Goal: Task Accomplishment & Management: Manage account settings

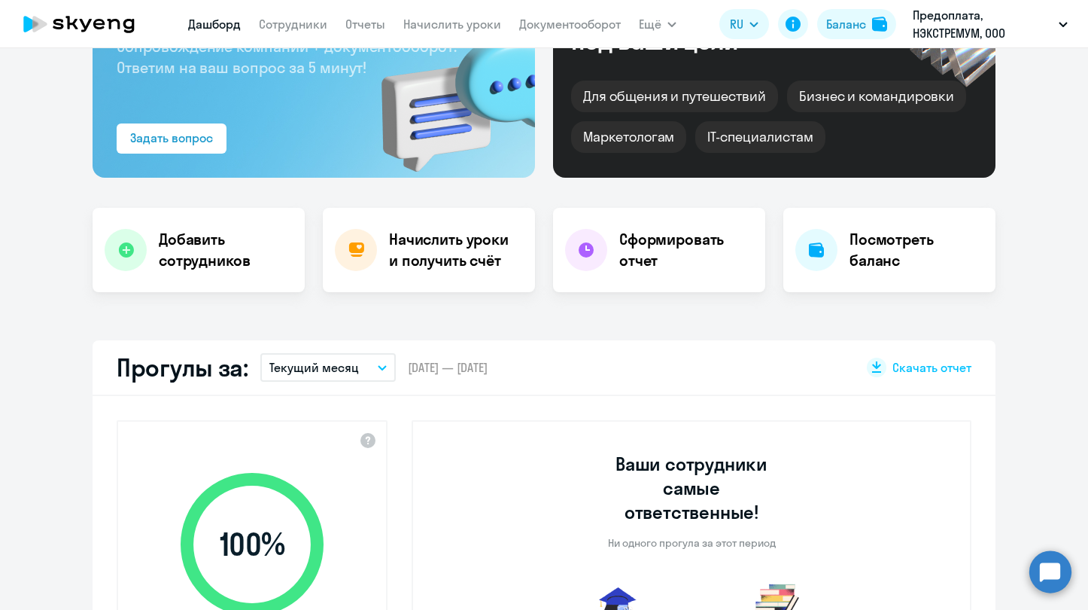
select select "30"
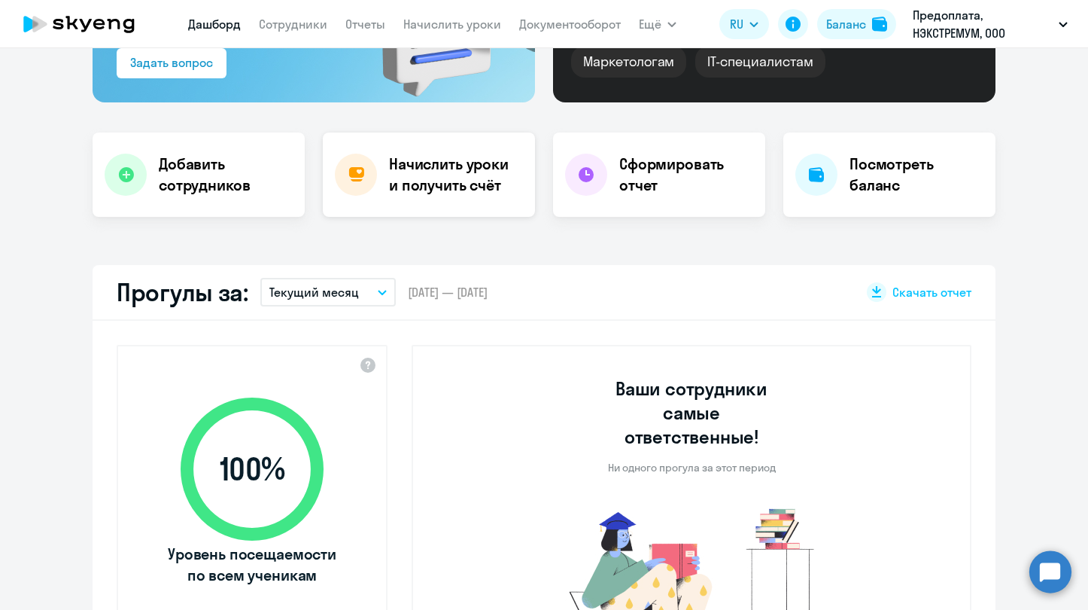
click at [478, 187] on h4 "Начислить уроки и получить счёт" at bounding box center [454, 175] width 131 height 42
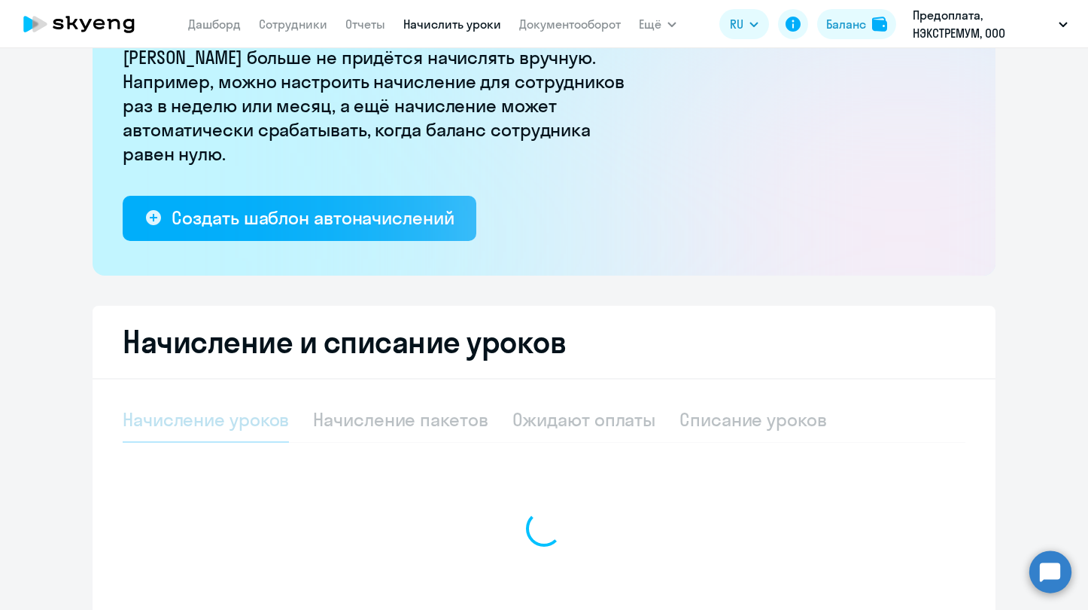
select select "10"
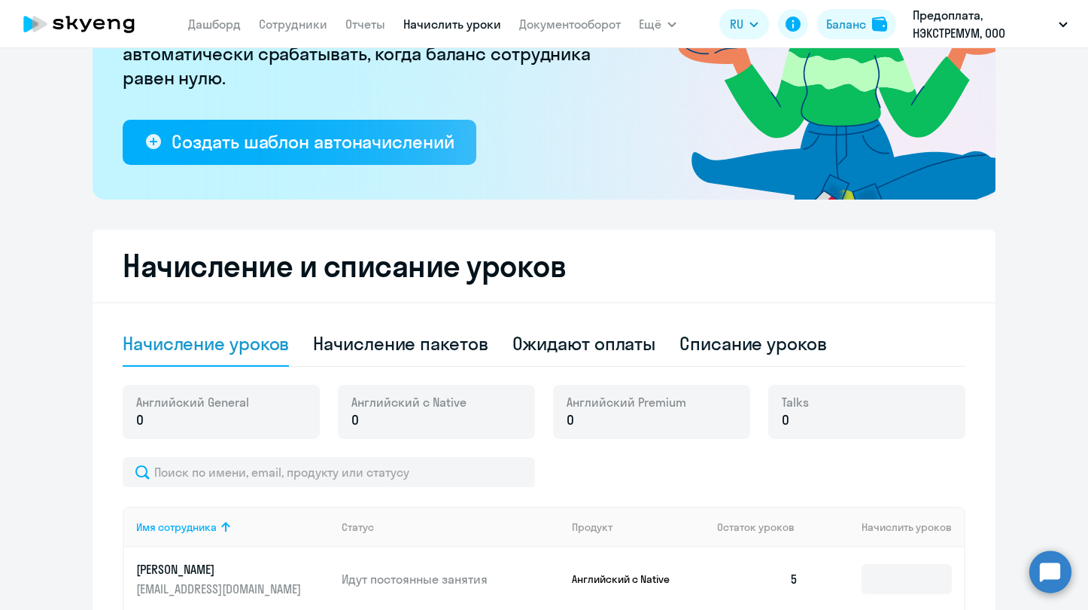
scroll to position [372, 0]
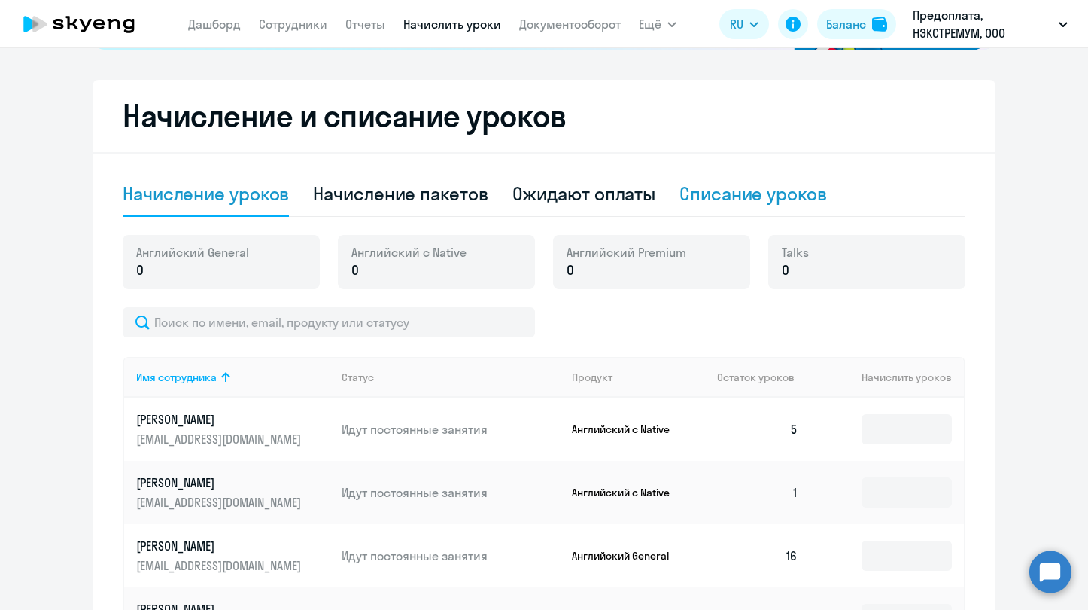
click at [720, 200] on div "Списание уроков" at bounding box center [754, 193] width 148 height 24
select select "10"
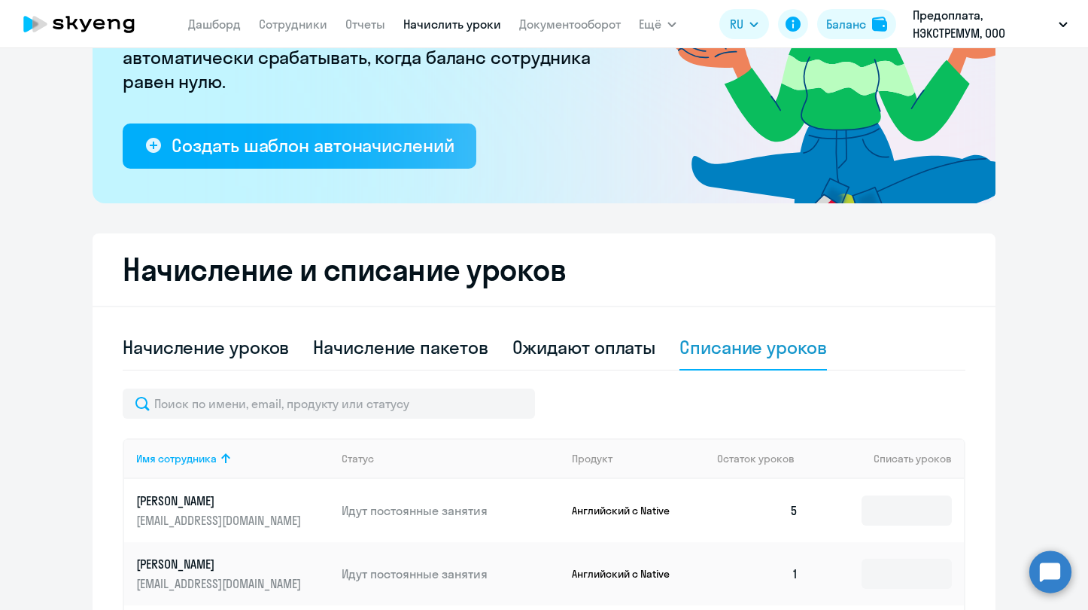
scroll to position [301, 0]
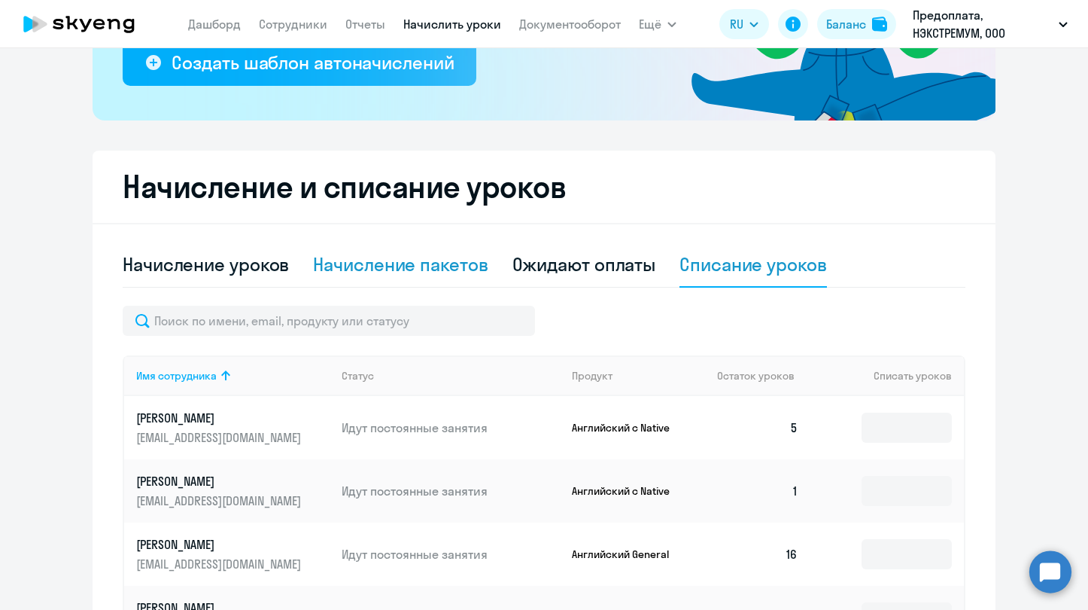
click at [431, 267] on div "Начисление пакетов" at bounding box center [400, 264] width 175 height 24
select select "10"
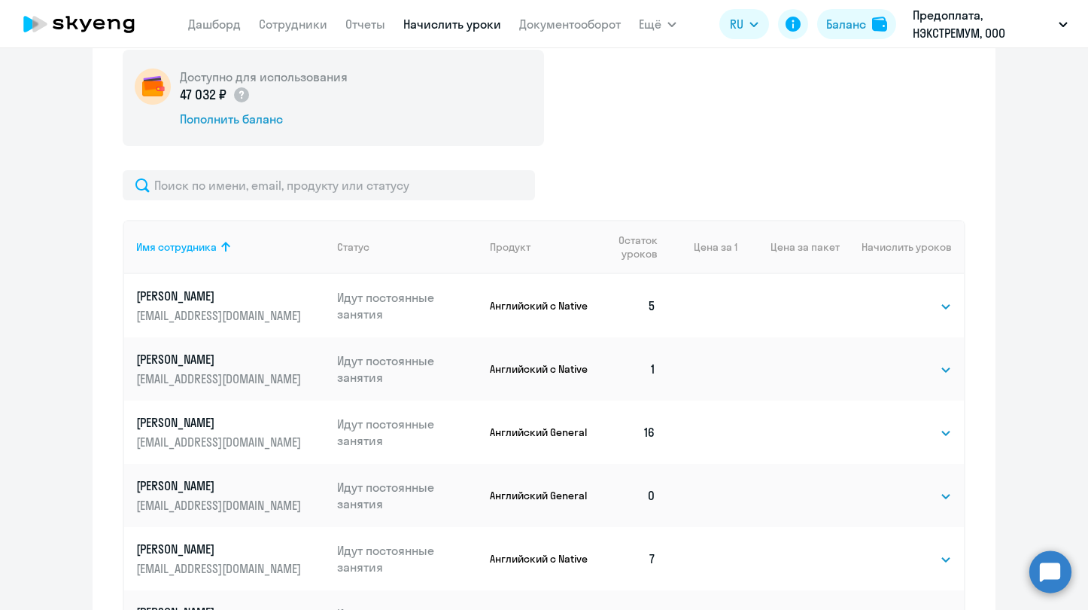
scroll to position [602, 0]
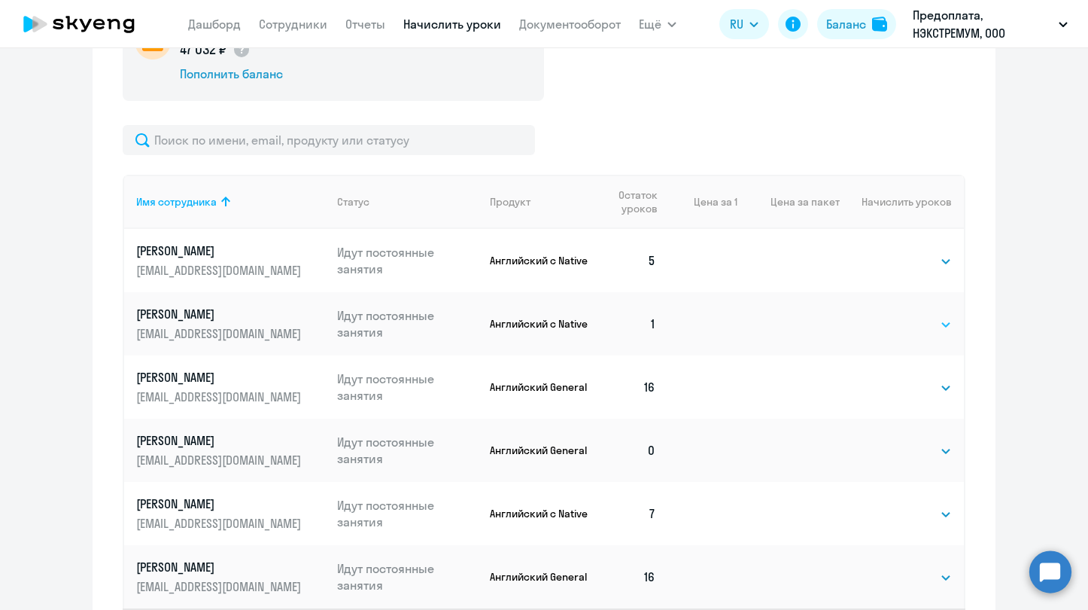
click at [925, 327] on select "Выбрать 4 8 16 32 64 96 128" at bounding box center [921, 324] width 62 height 18
click at [890, 315] on select "Выбрать 4 8 16 32 64 96 128" at bounding box center [921, 324] width 62 height 18
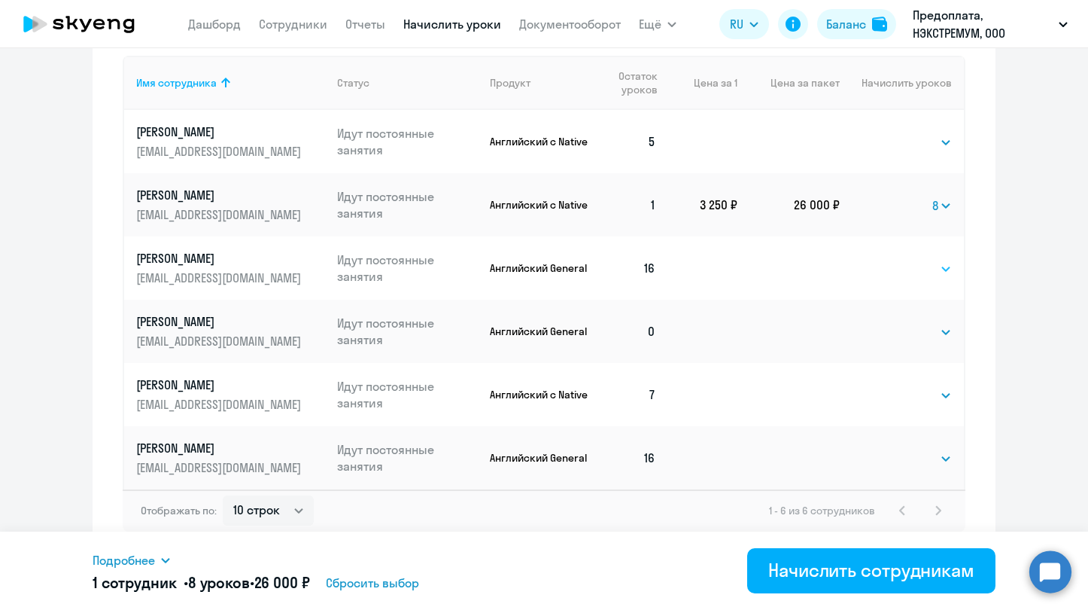
scroll to position [727, 0]
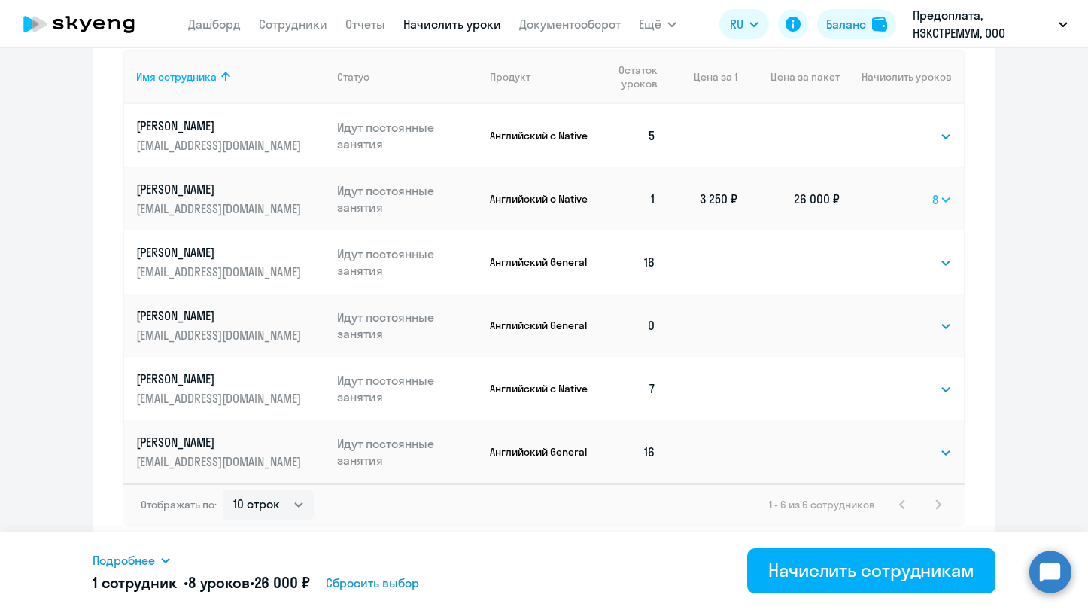
click at [933, 205] on select "Выбрать 4 8 16 32 64 96 128" at bounding box center [942, 199] width 20 height 18
click at [932, 190] on select "Выбрать 4 8 16 32 64 96 128" at bounding box center [942, 199] width 20 height 18
click at [929, 187] on td "Выбрать 4 8 16 32 64 96 128 4" at bounding box center [902, 198] width 124 height 63
click at [933, 196] on select "Выбрать 4 8 16 32 64 96 128" at bounding box center [942, 199] width 20 height 18
select select "8"
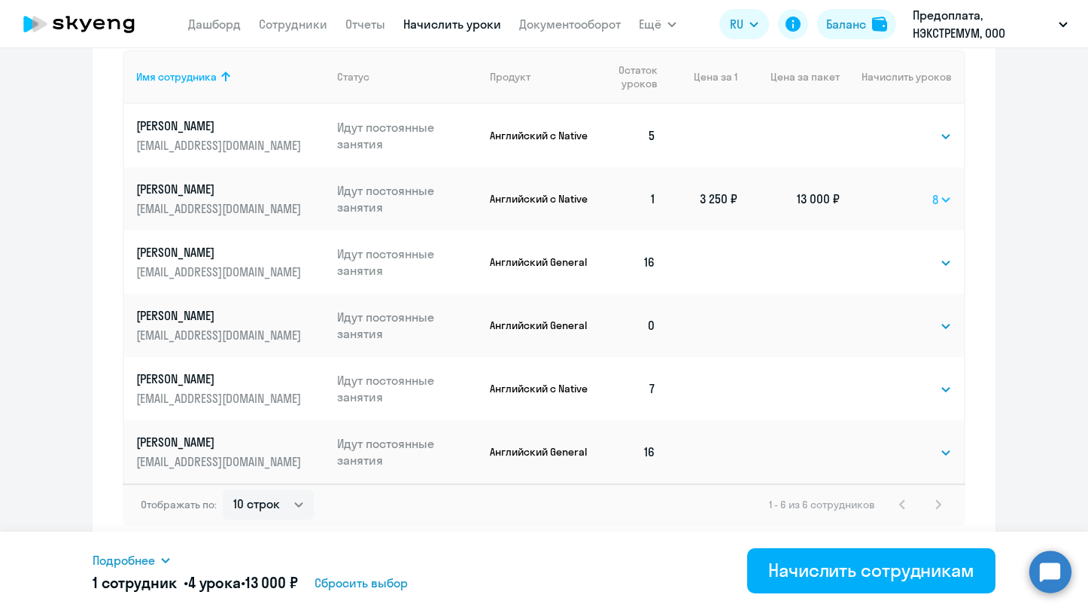
click at [932, 190] on select "Выбрать 4 8 16 32 64 96 128" at bounding box center [942, 199] width 20 height 18
click at [936, 203] on select "Выбрать 4 8 16 32 64 96 128" at bounding box center [942, 199] width 20 height 18
click at [932, 190] on select "Выбрать 4 8 16 32 64 96 128" at bounding box center [942, 199] width 20 height 18
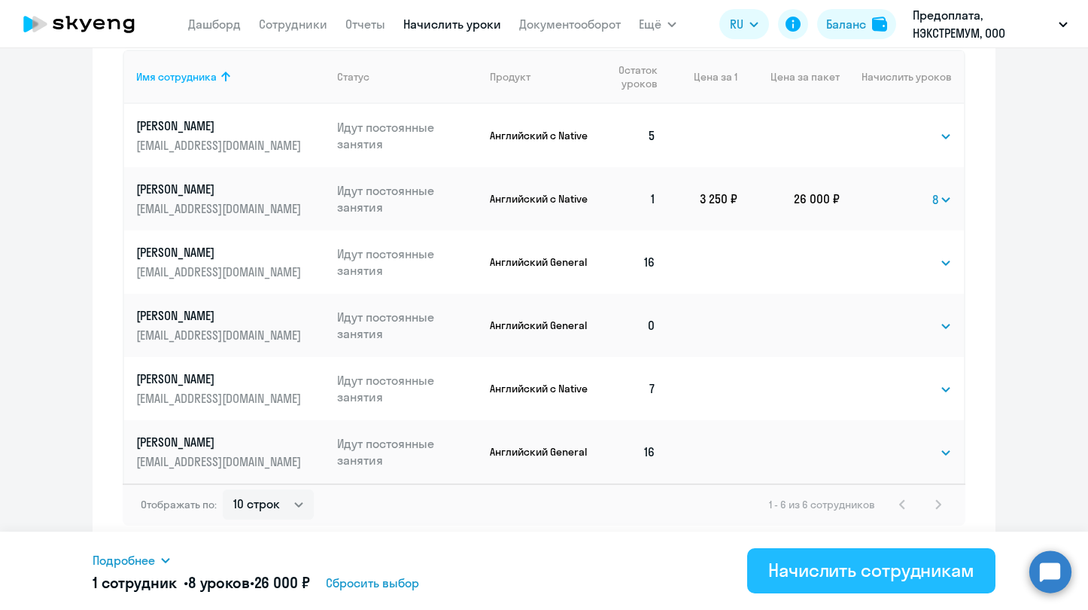
click at [798, 563] on div "Начислить сотрудникам" at bounding box center [871, 570] width 206 height 24
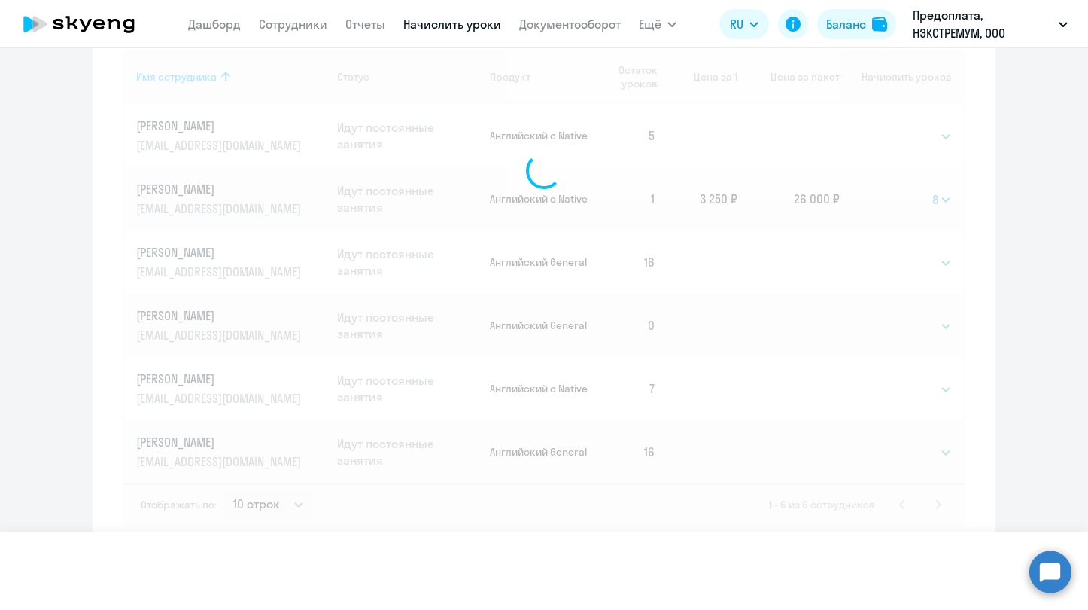
select select
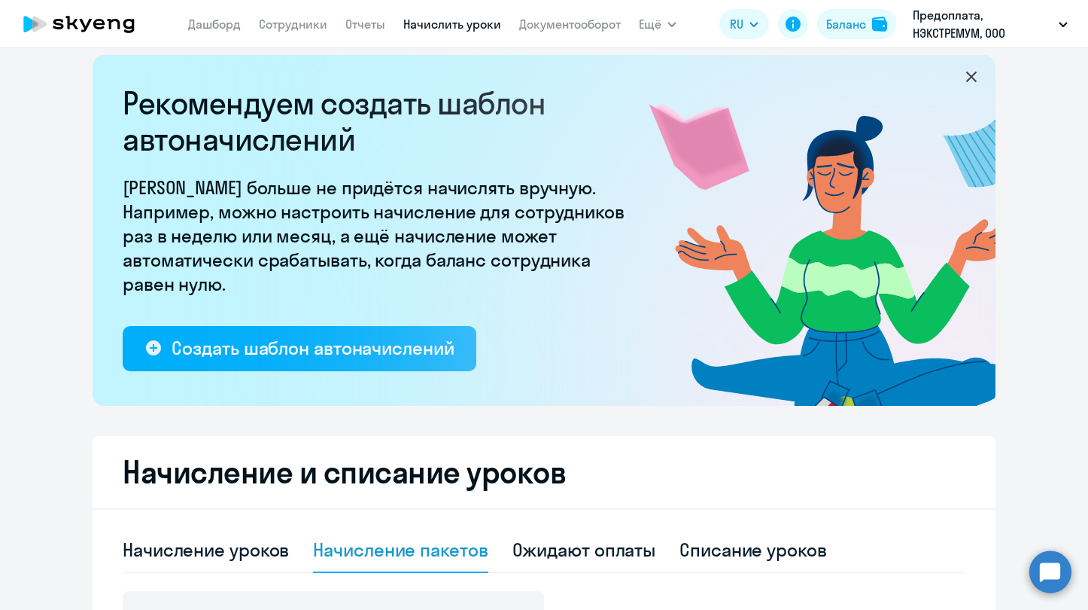
scroll to position [0, 0]
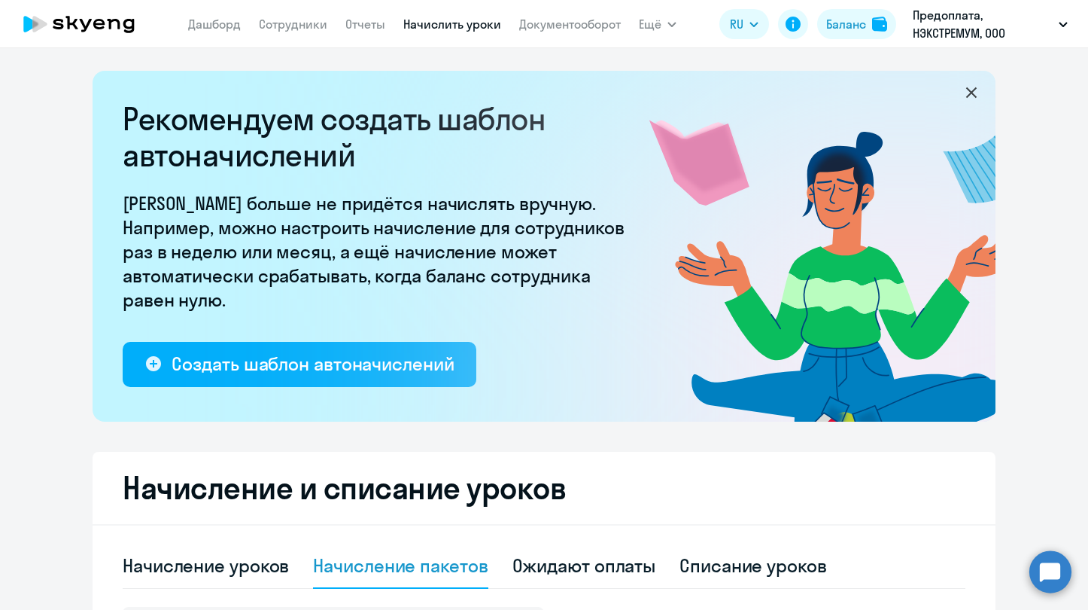
click at [133, 25] on icon at bounding box center [128, 26] width 11 height 14
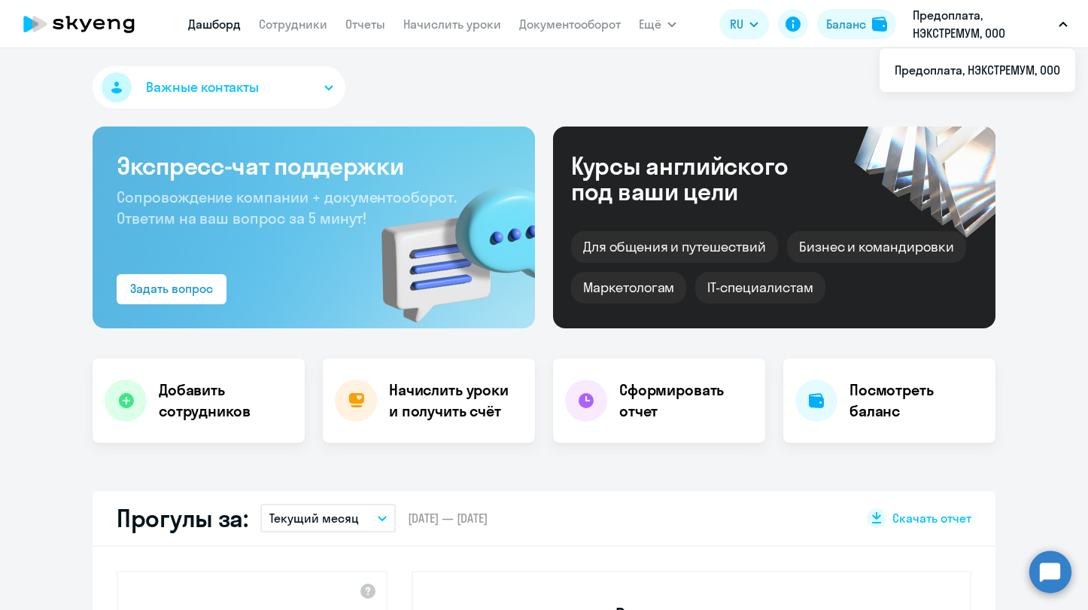
select select "30"
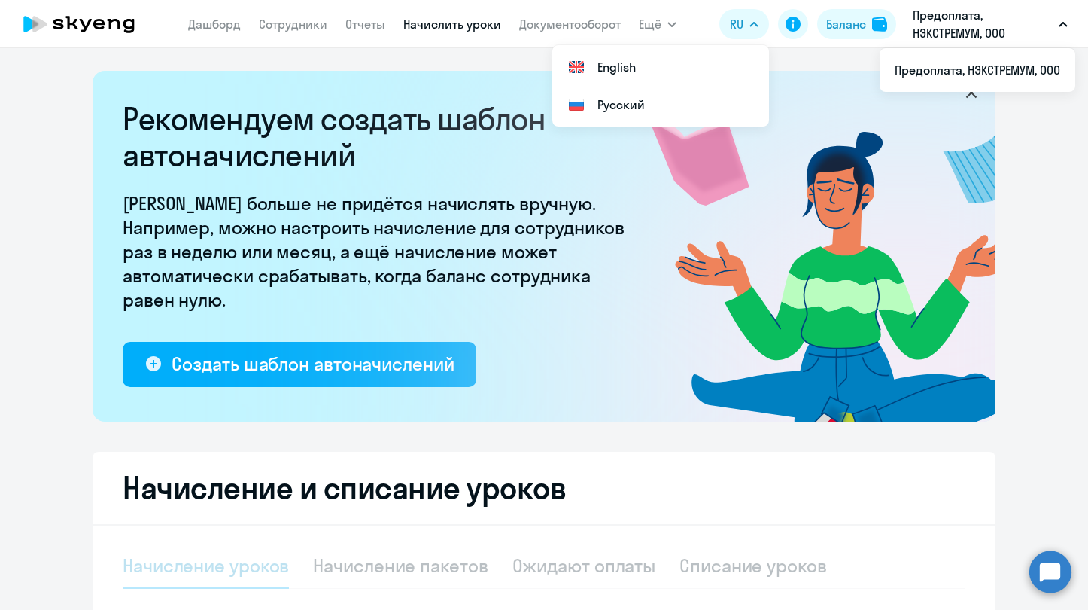
select select "10"
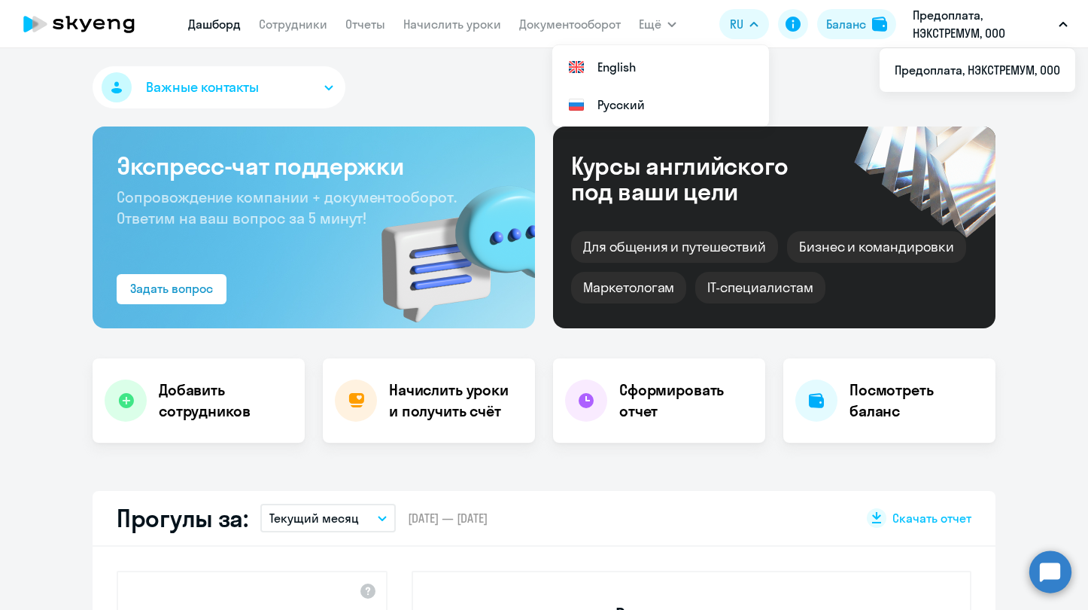
select select "30"
